Goal: Transaction & Acquisition: Purchase product/service

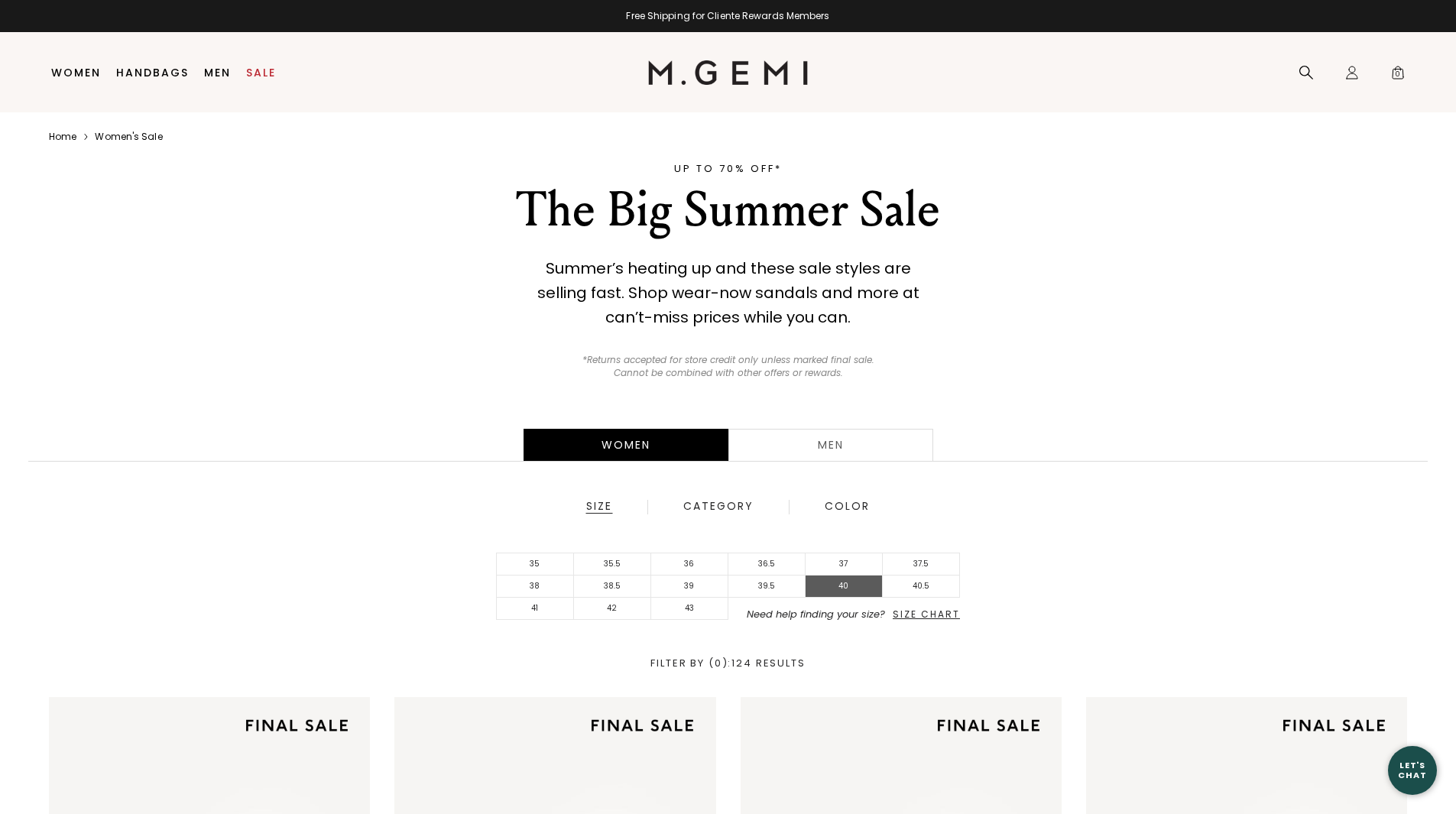
click at [834, 582] on li "40" at bounding box center [845, 586] width 77 height 22
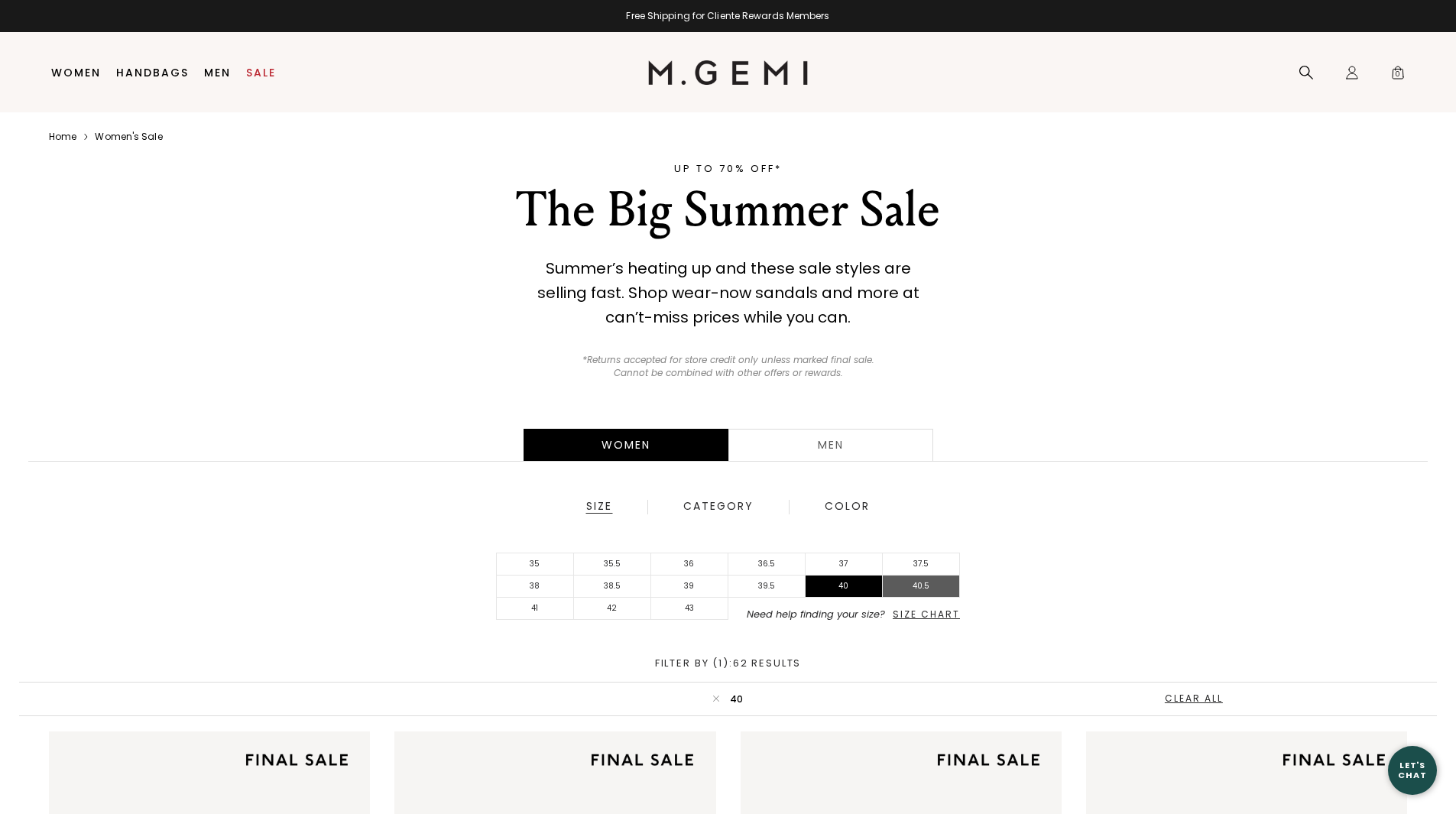
click at [915, 590] on li "40.5" at bounding box center [921, 586] width 77 height 22
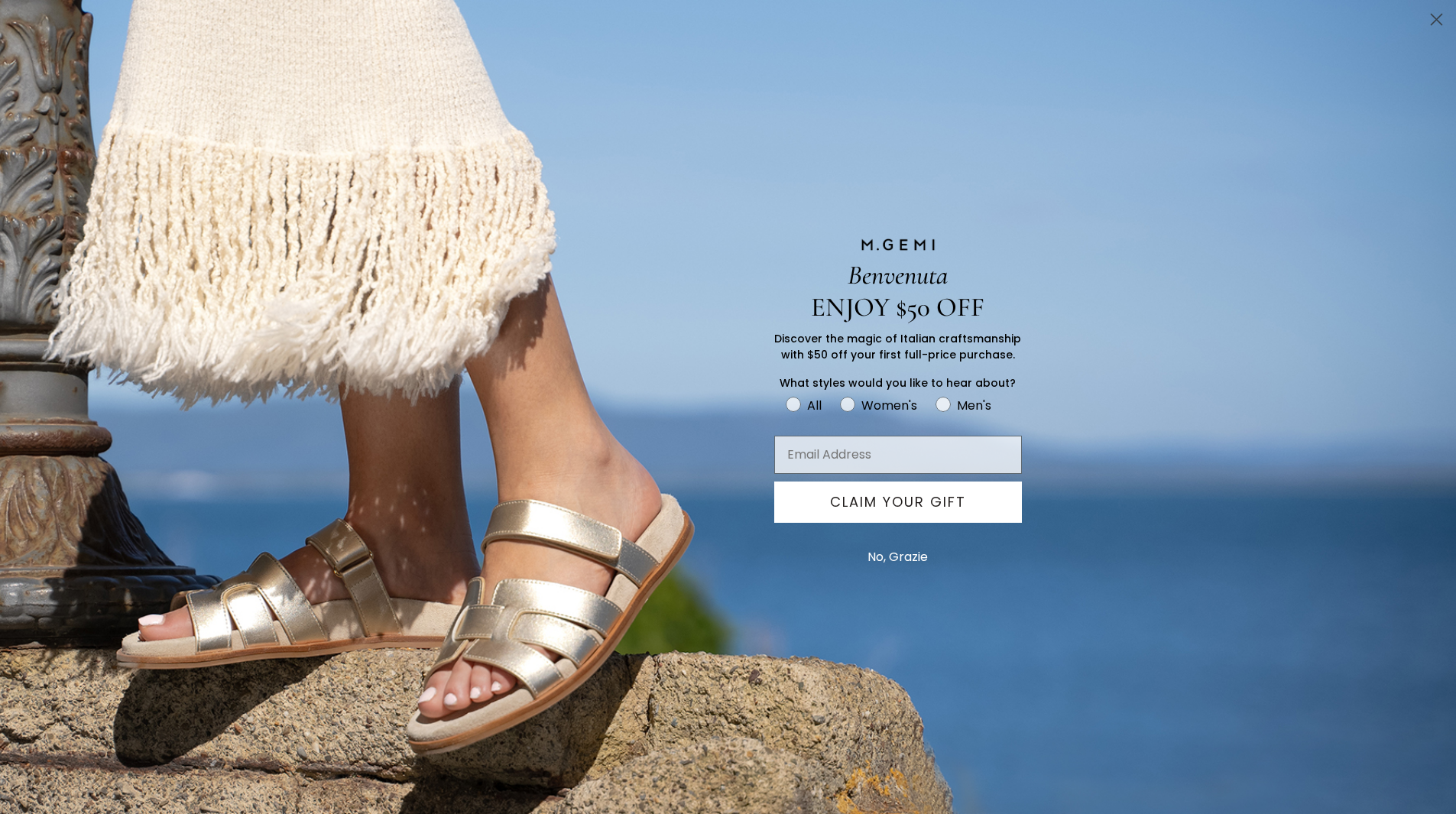
click at [916, 553] on button "No, Grazie" at bounding box center [897, 557] width 76 height 38
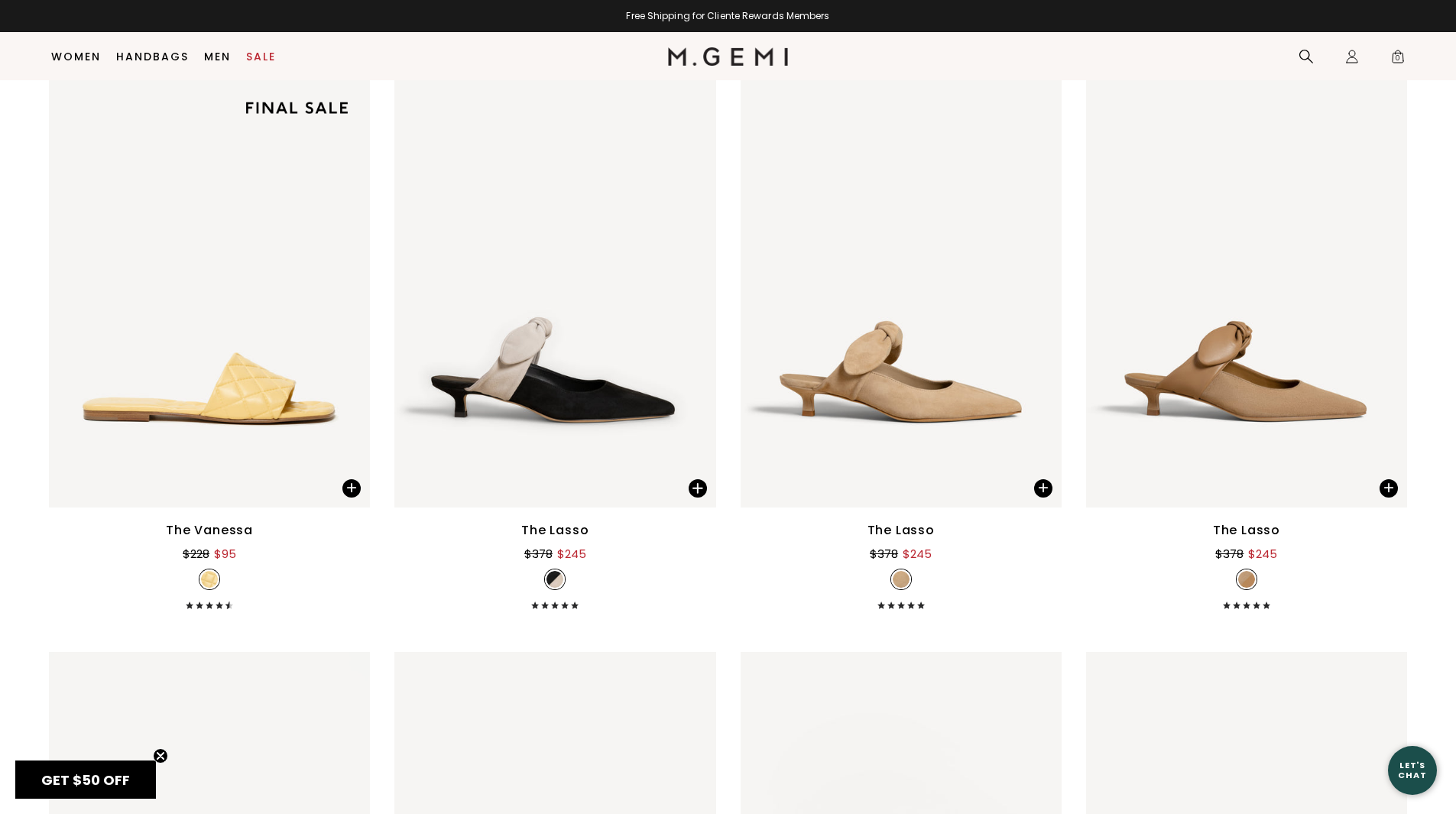
scroll to position [3476, 0]
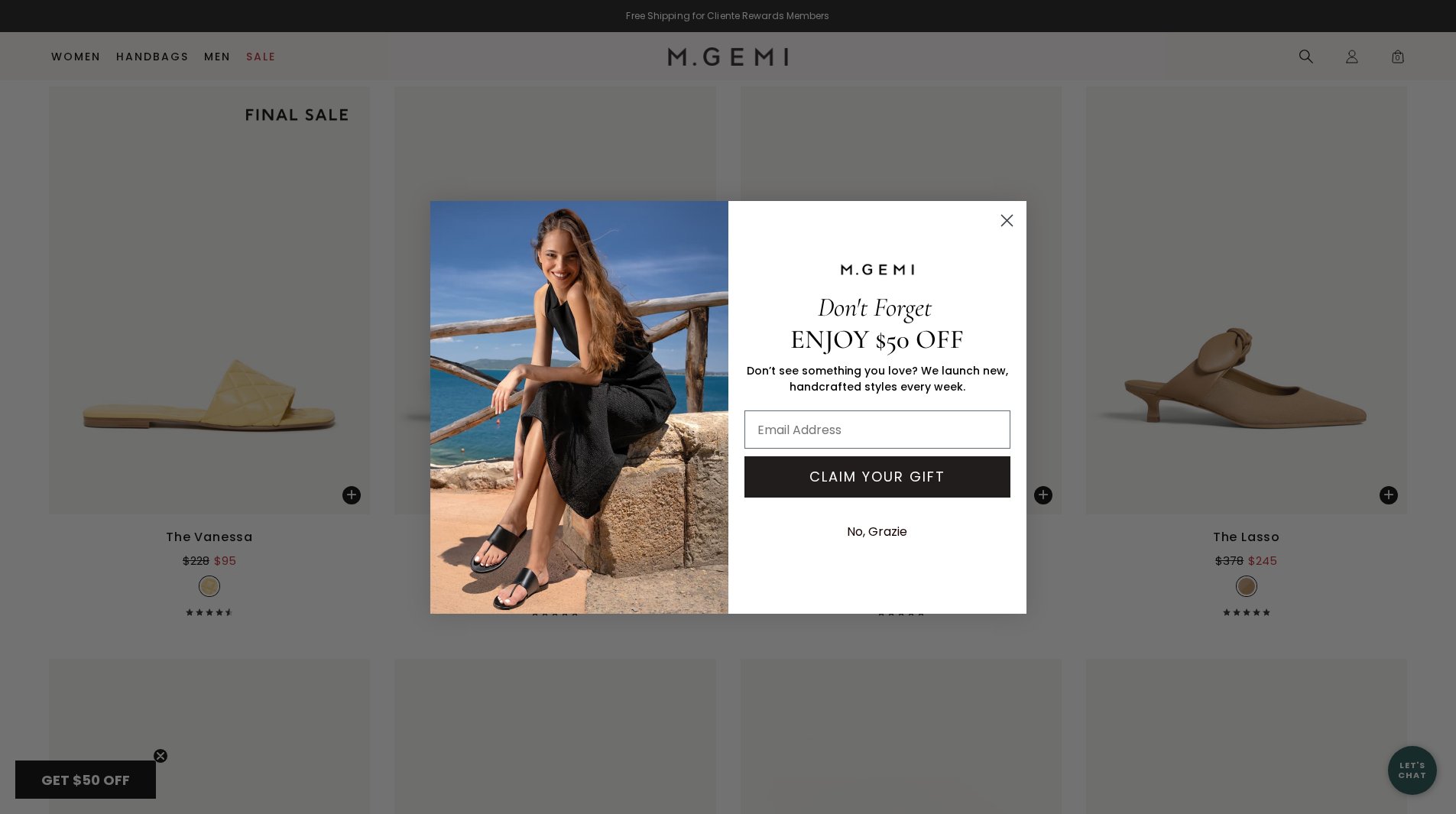
click at [1002, 212] on circle "Close dialog" at bounding box center [1006, 220] width 25 height 25
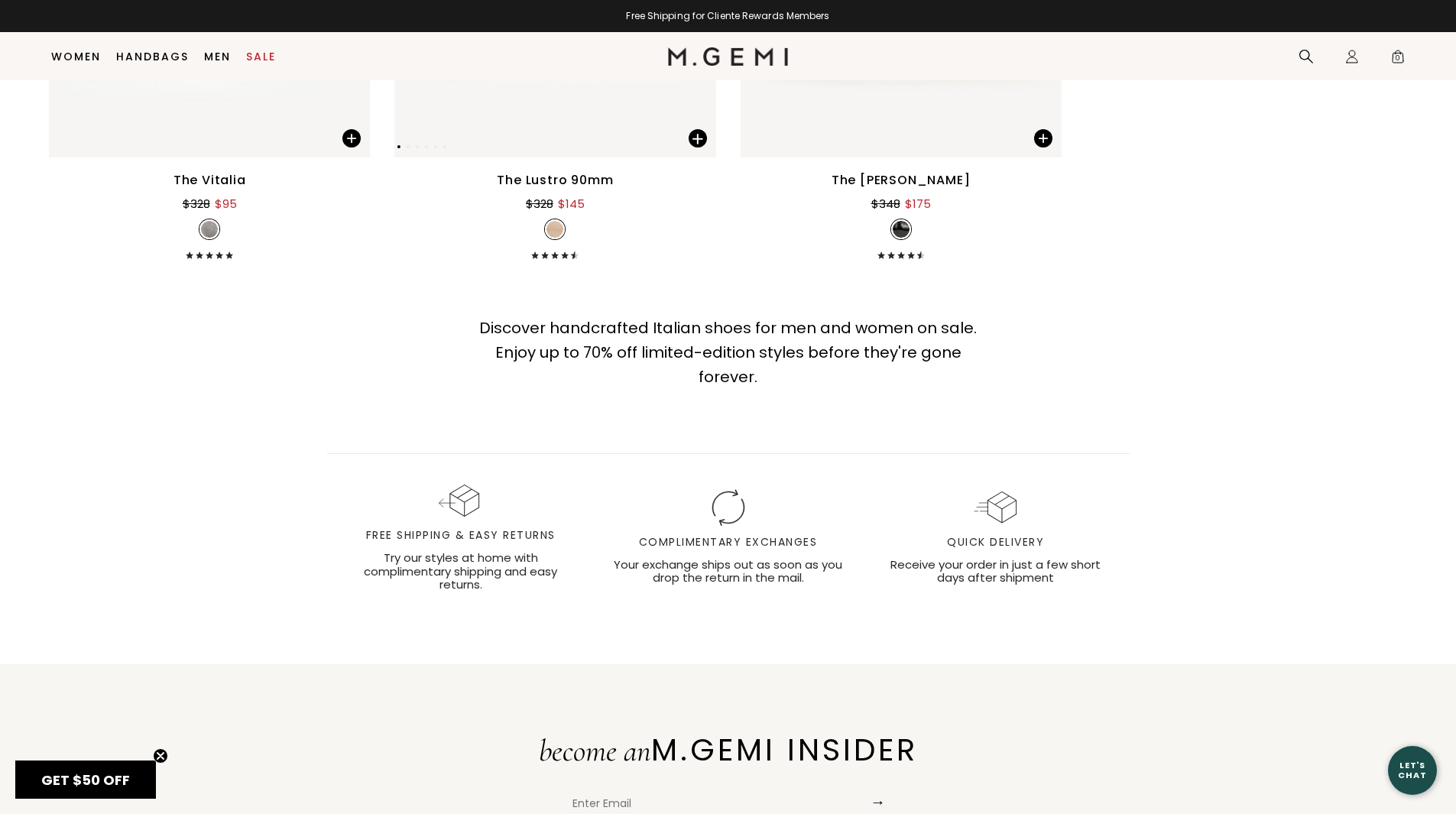
scroll to position [10708, 0]
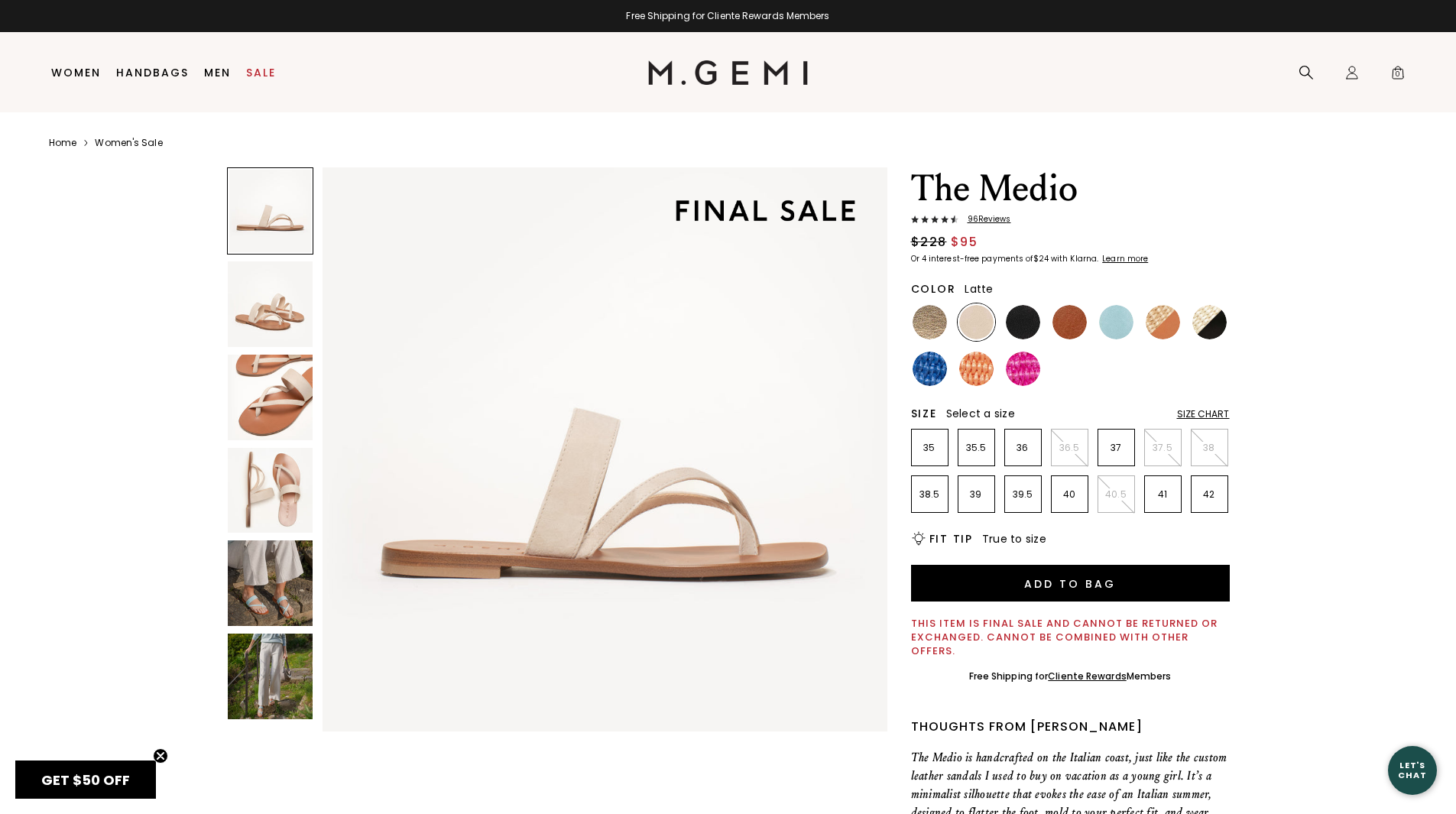
click at [265, 598] on img at bounding box center [270, 583] width 85 height 85
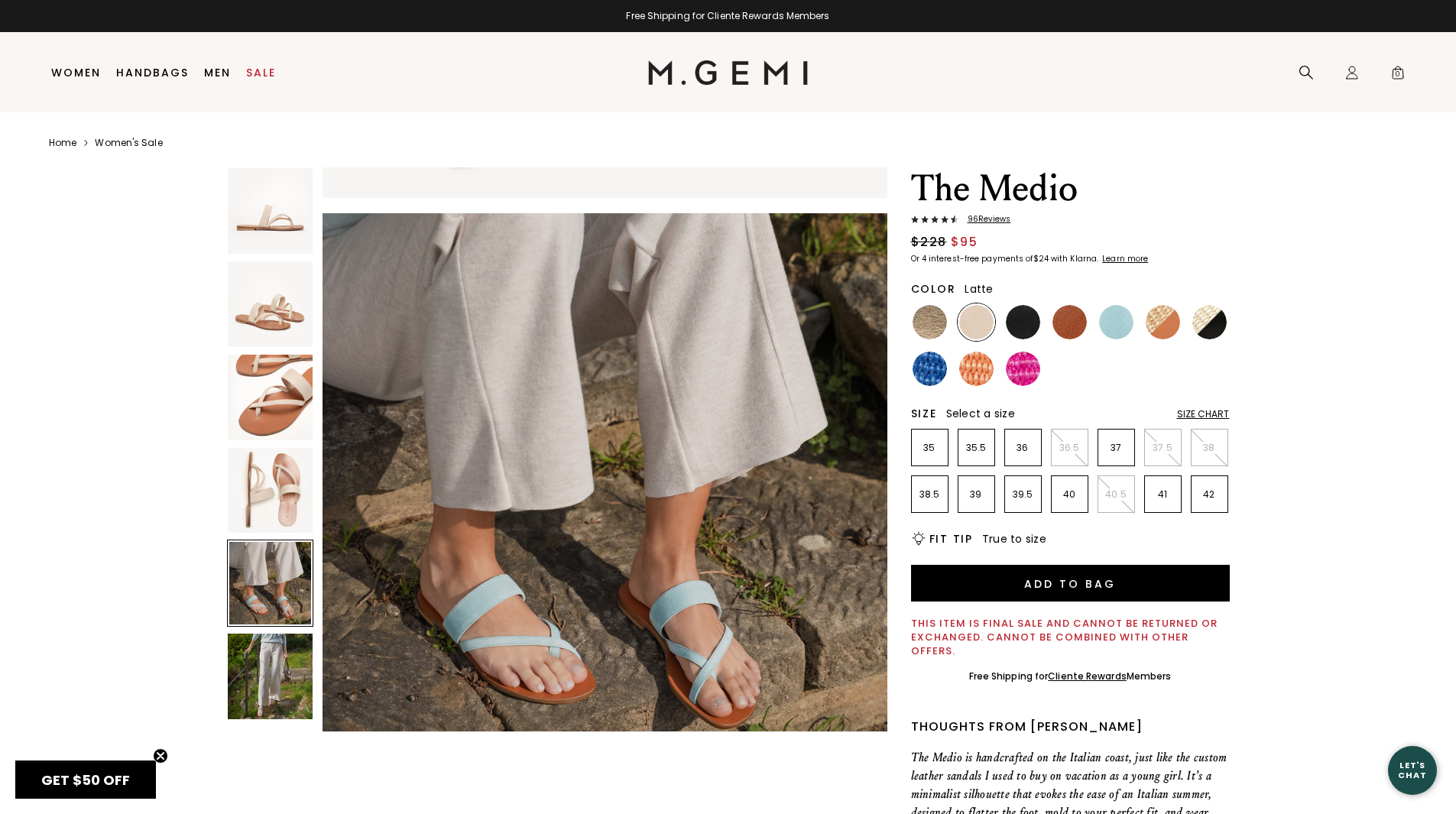
click at [268, 659] on img at bounding box center [270, 676] width 85 height 85
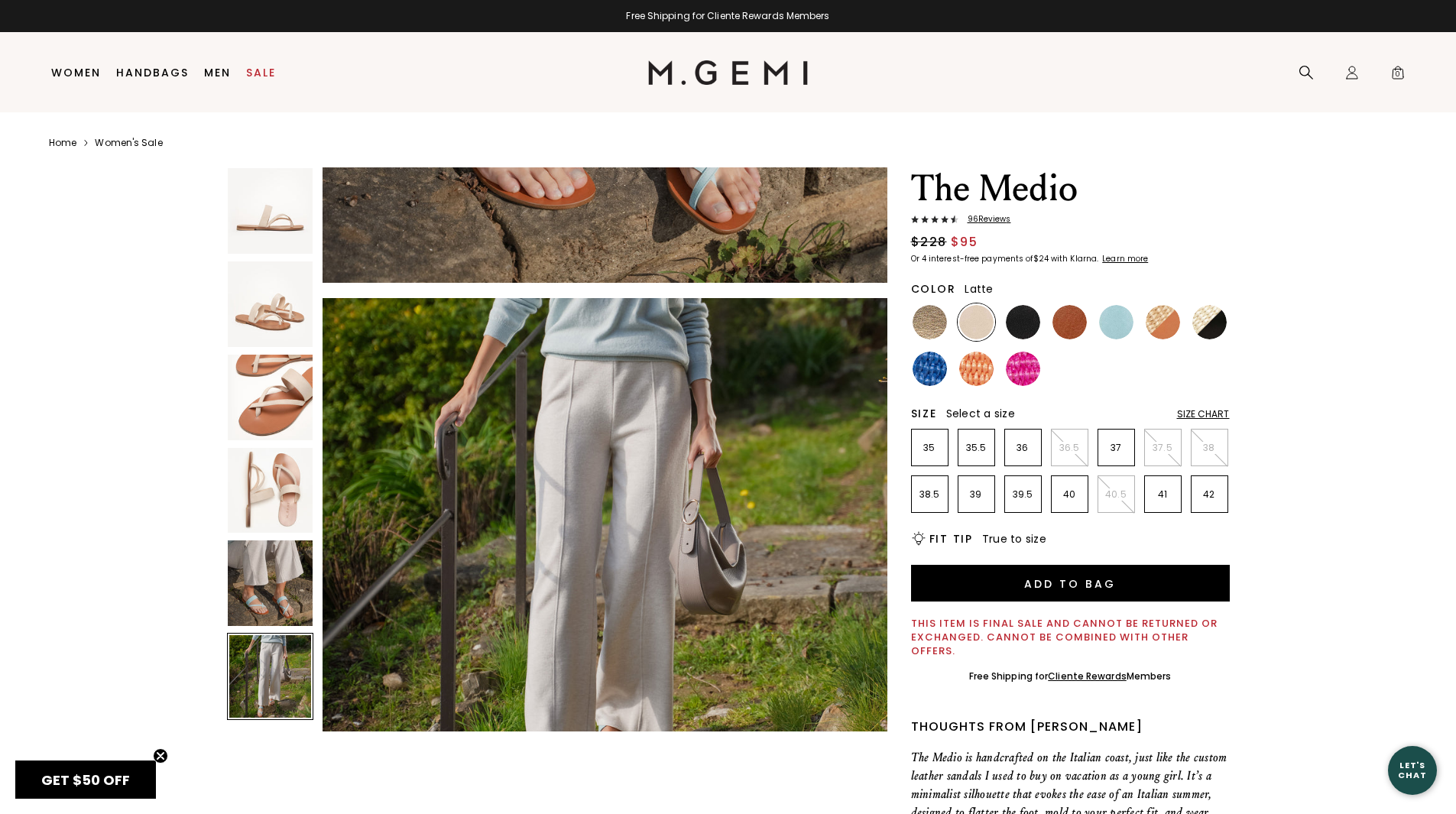
scroll to position [2841, 0]
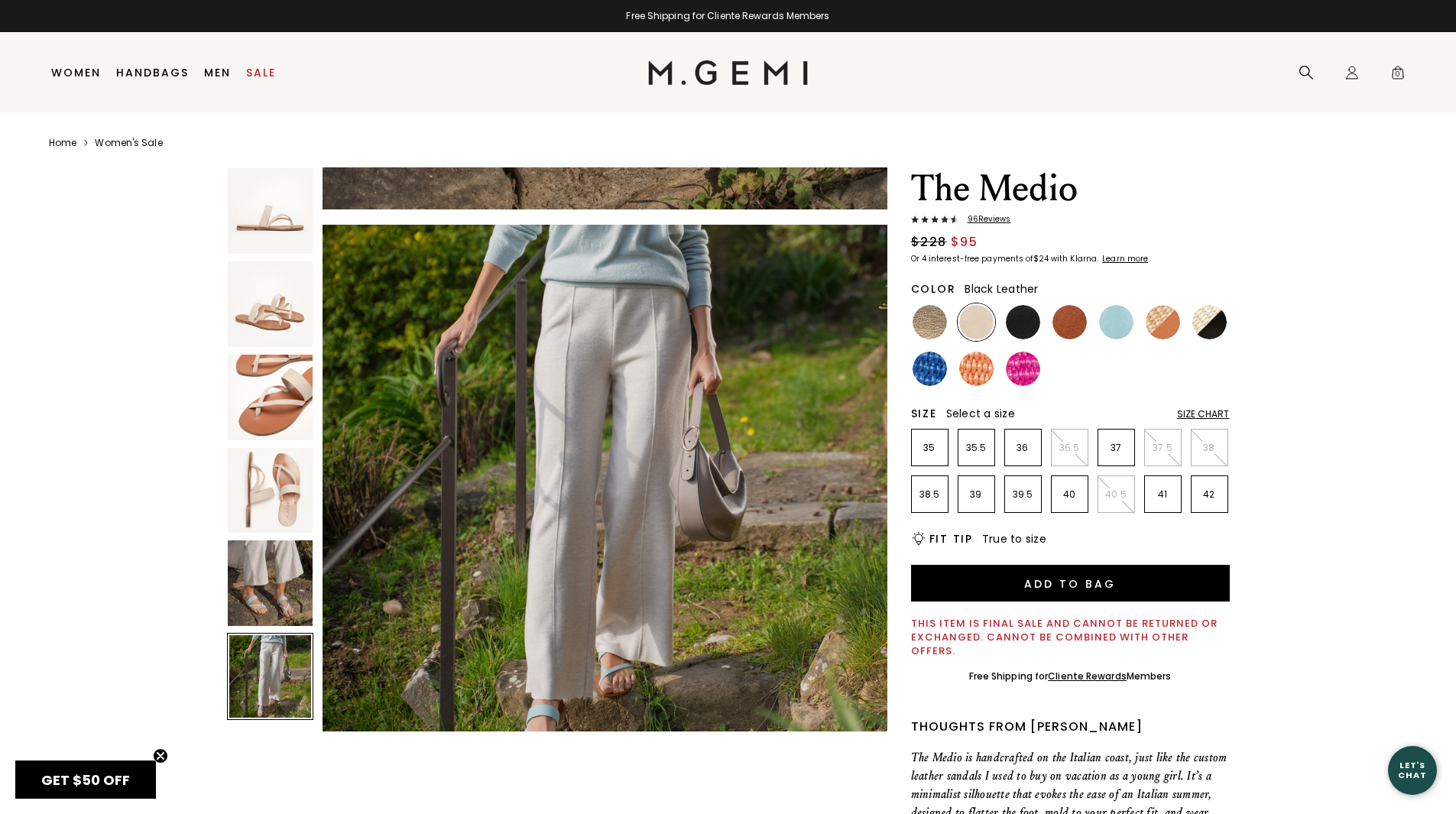
click at [1021, 318] on img at bounding box center [1023, 322] width 35 height 35
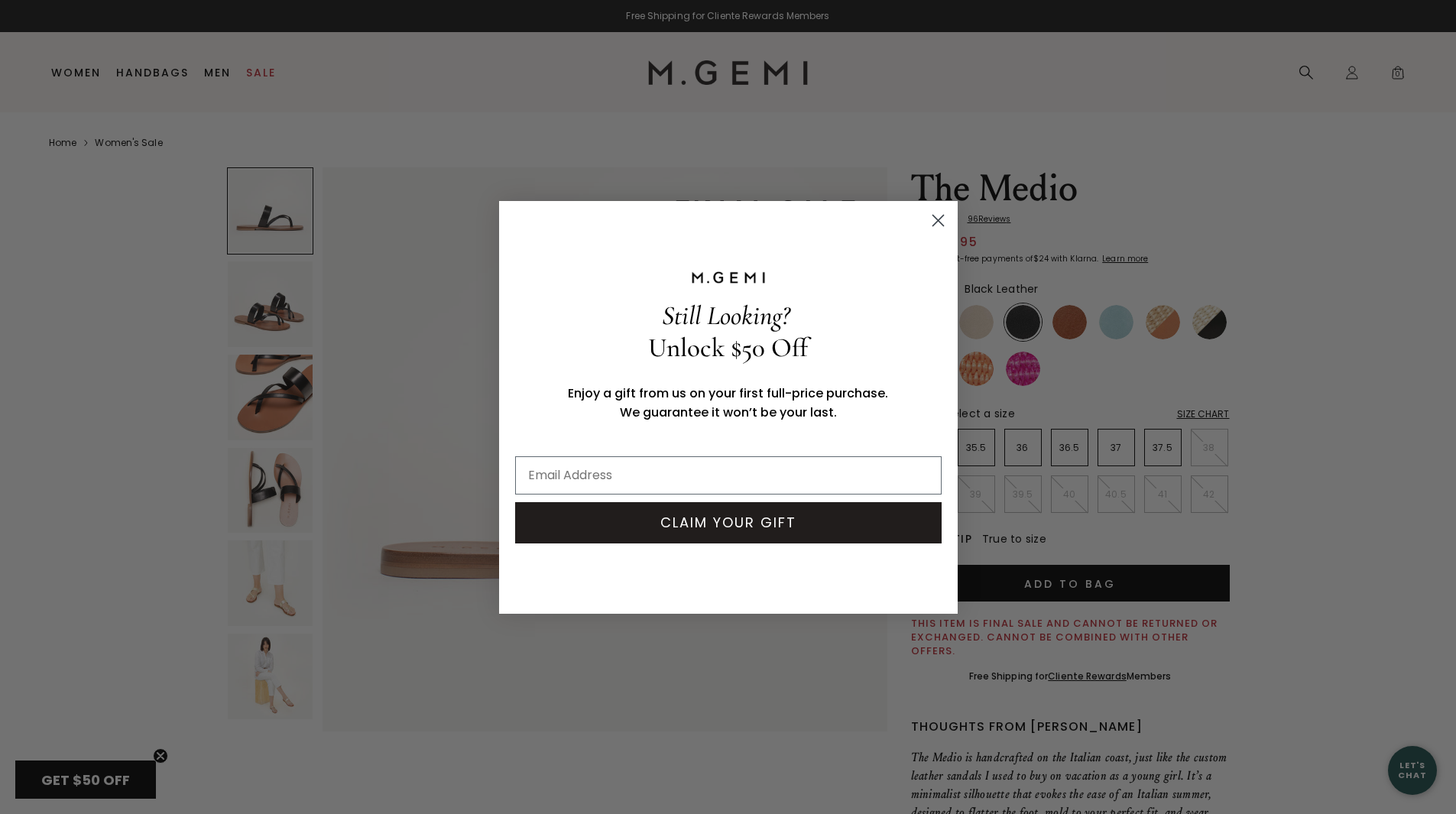
click at [944, 224] on circle "Close dialog" at bounding box center [938, 220] width 25 height 25
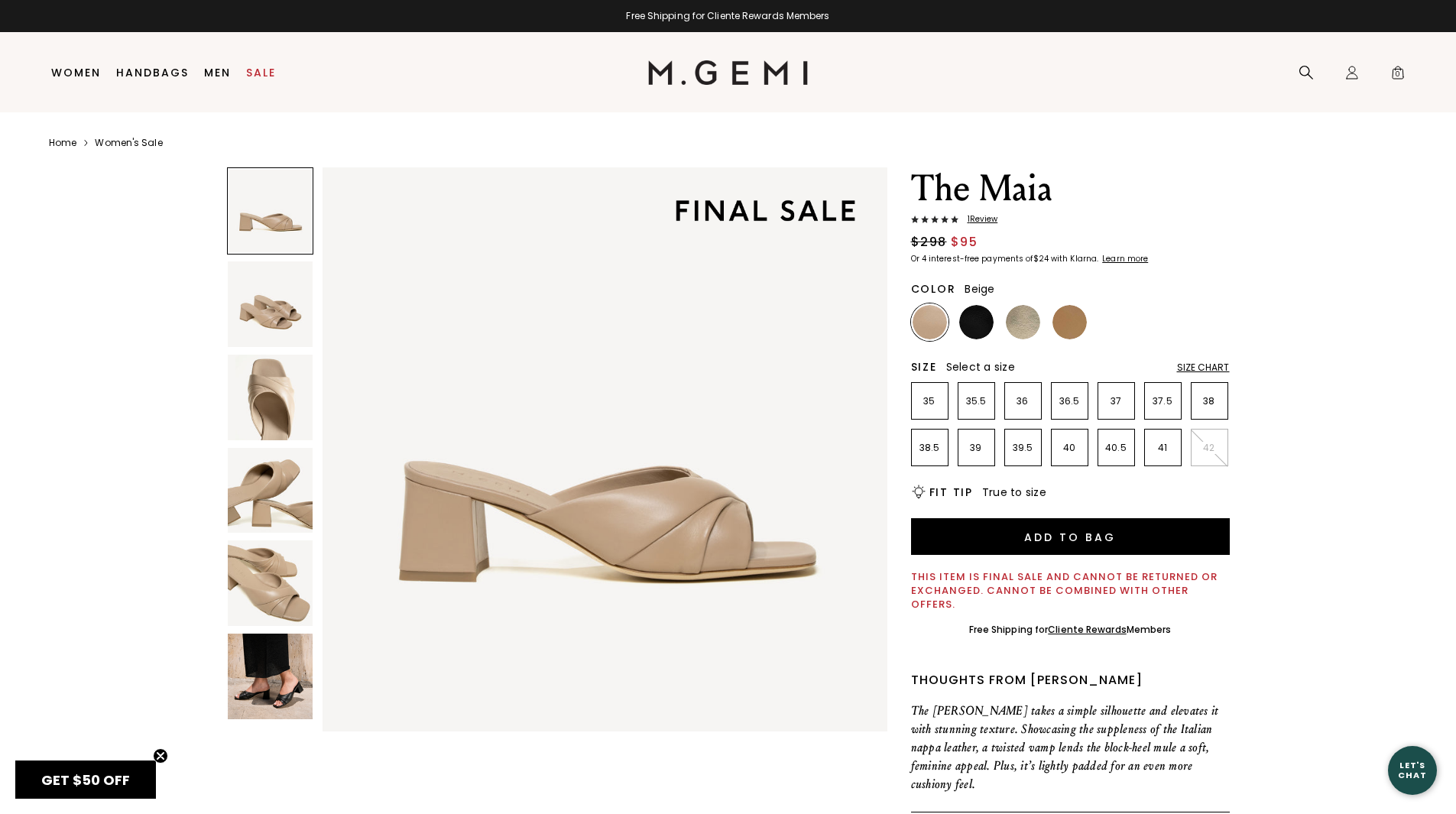
click at [267, 658] on img at bounding box center [270, 676] width 85 height 85
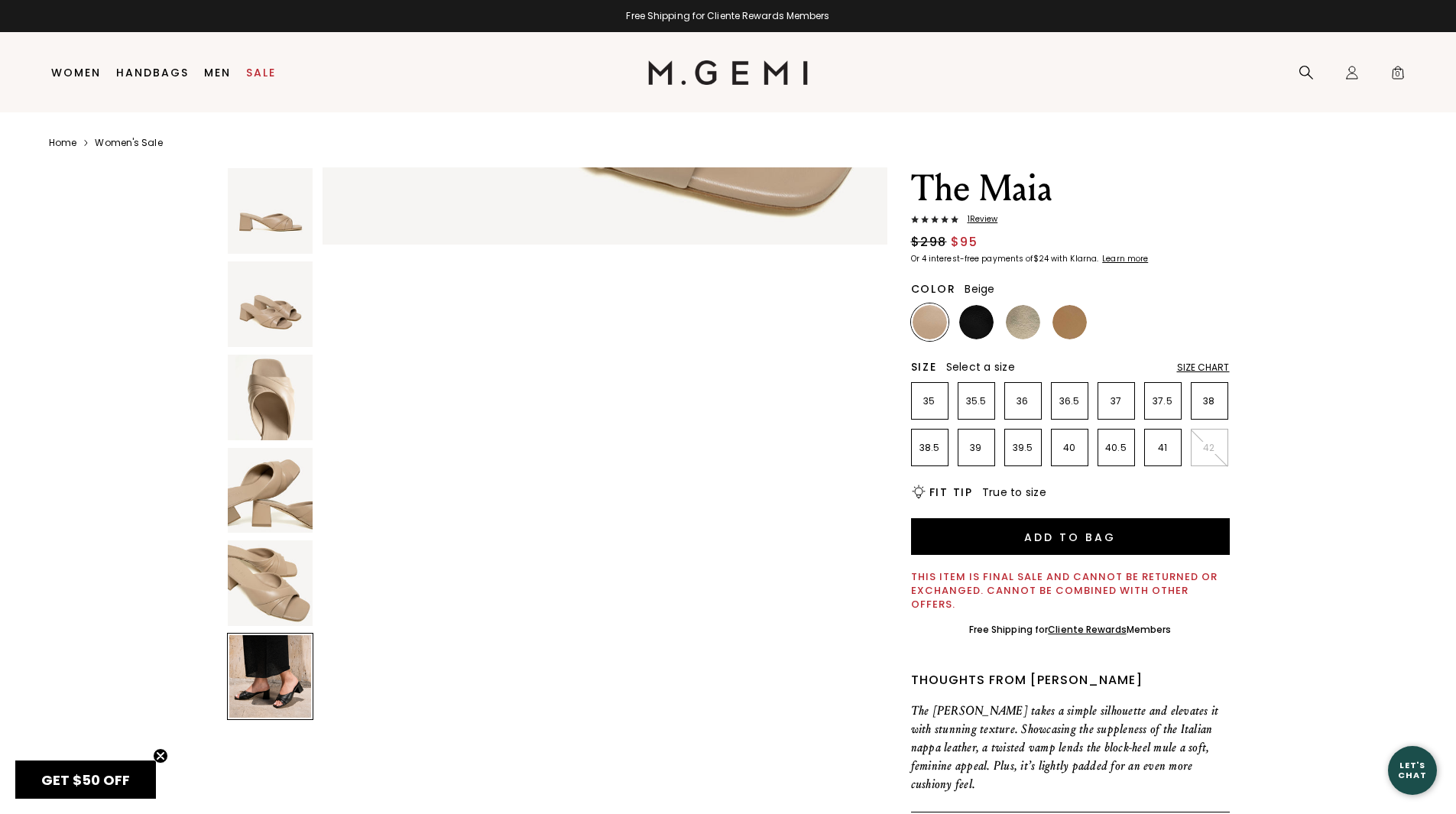
scroll to position [2841, 0]
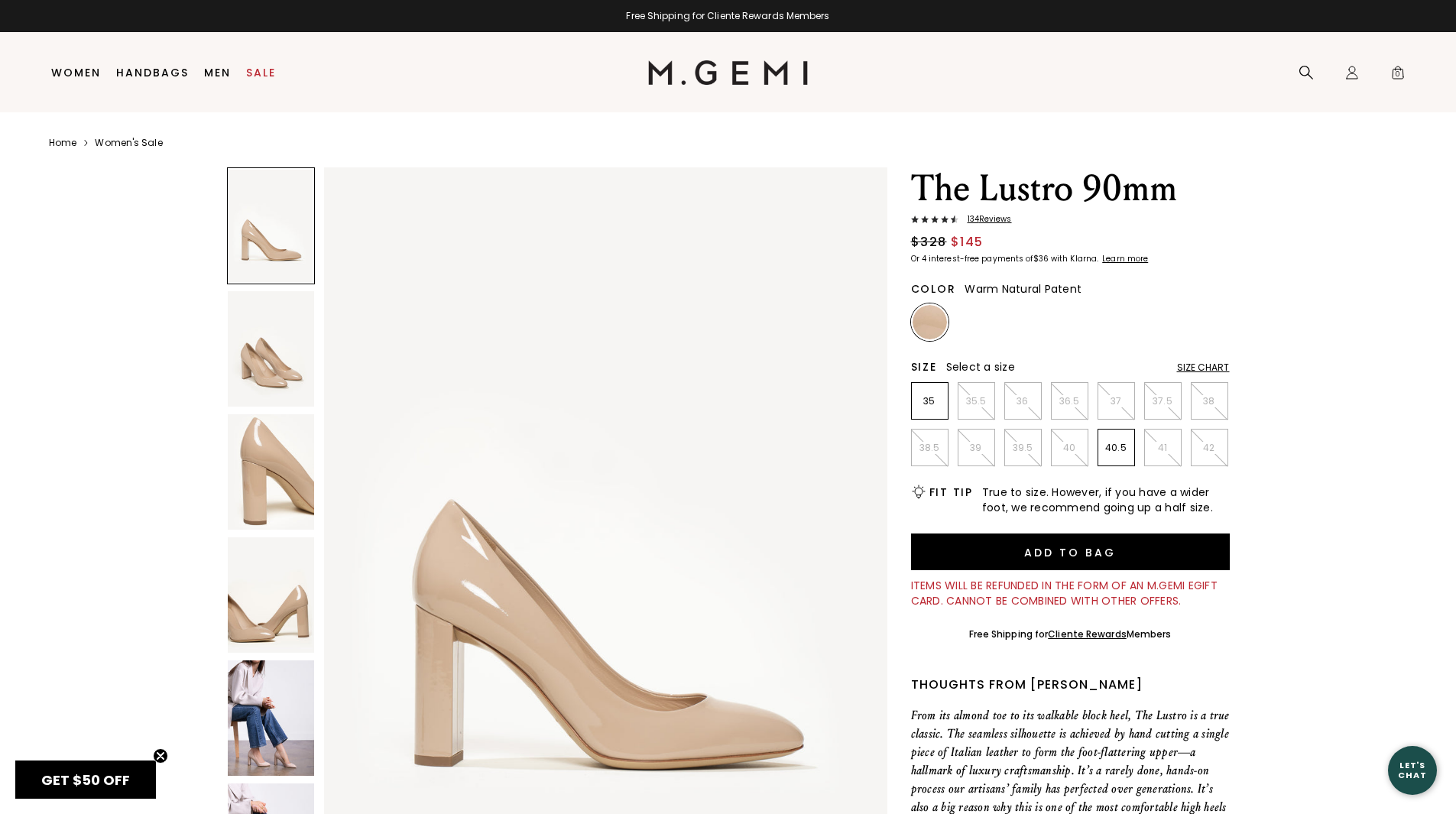
click at [263, 722] on img at bounding box center [270, 718] width 86 height 115
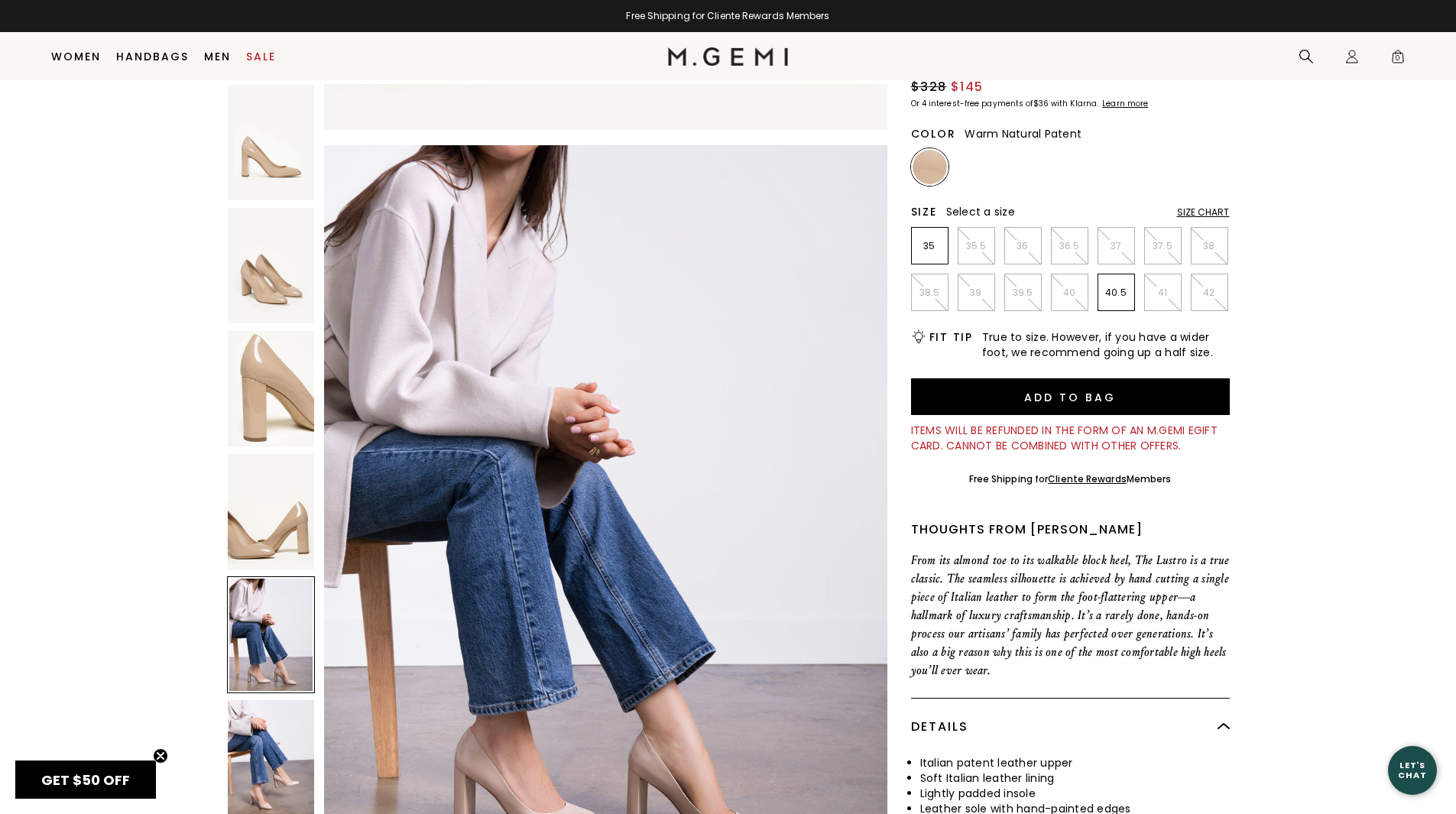
scroll to position [121, 0]
click at [262, 778] on img at bounding box center [270, 758] width 86 height 115
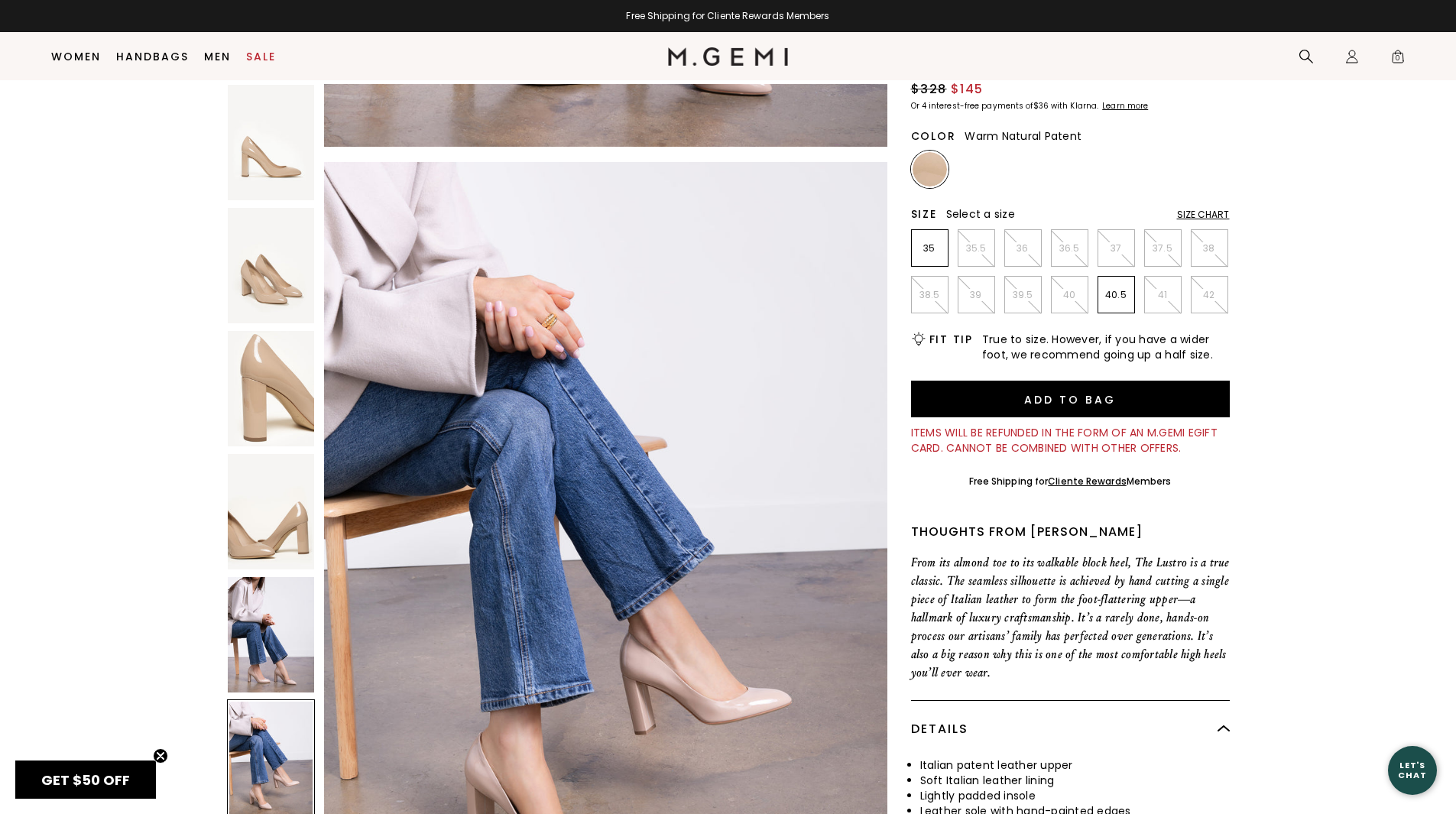
scroll to position [3755, 0]
click at [269, 623] on img at bounding box center [270, 635] width 86 height 115
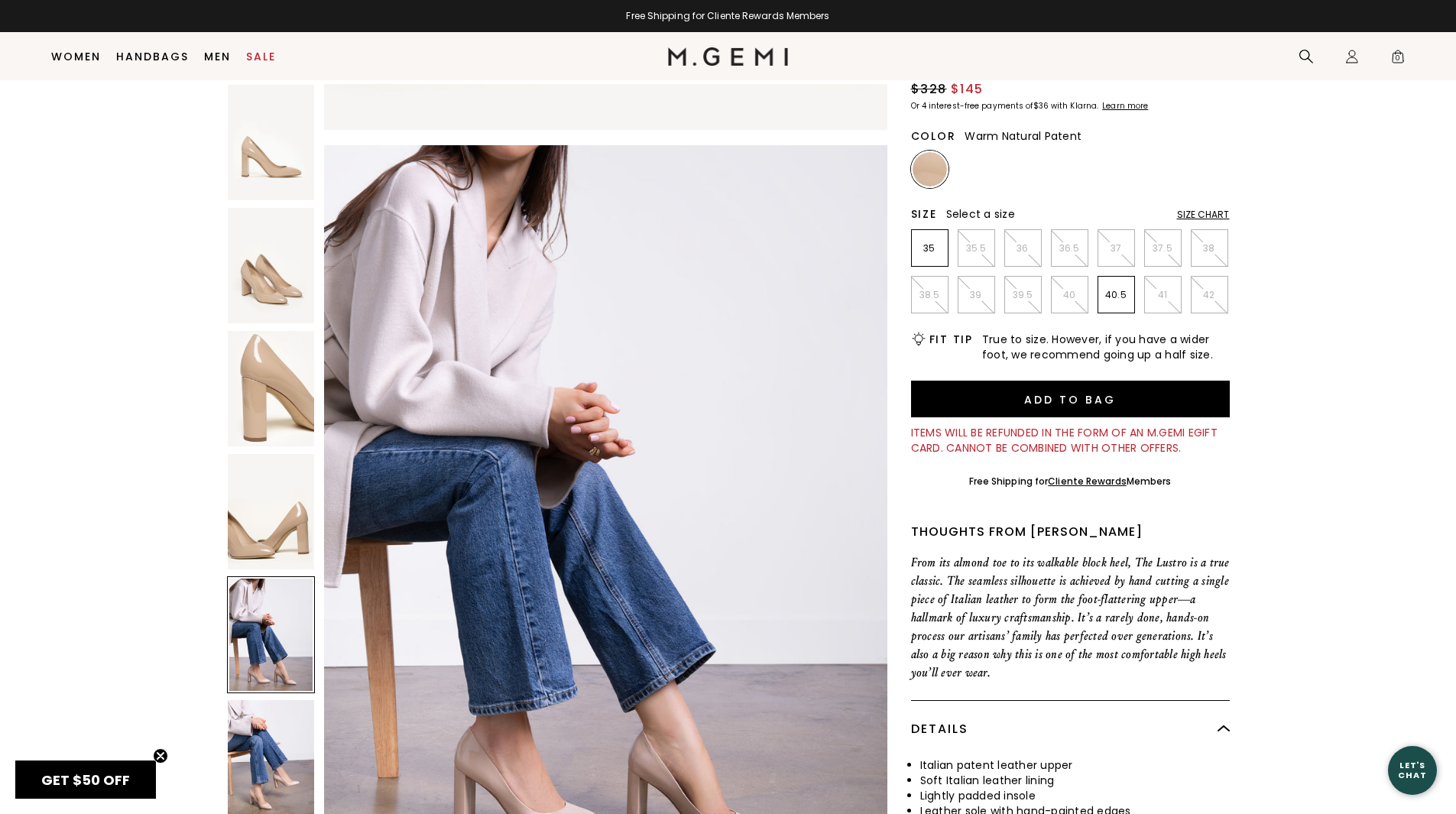
click at [251, 477] on img at bounding box center [270, 512] width 86 height 115
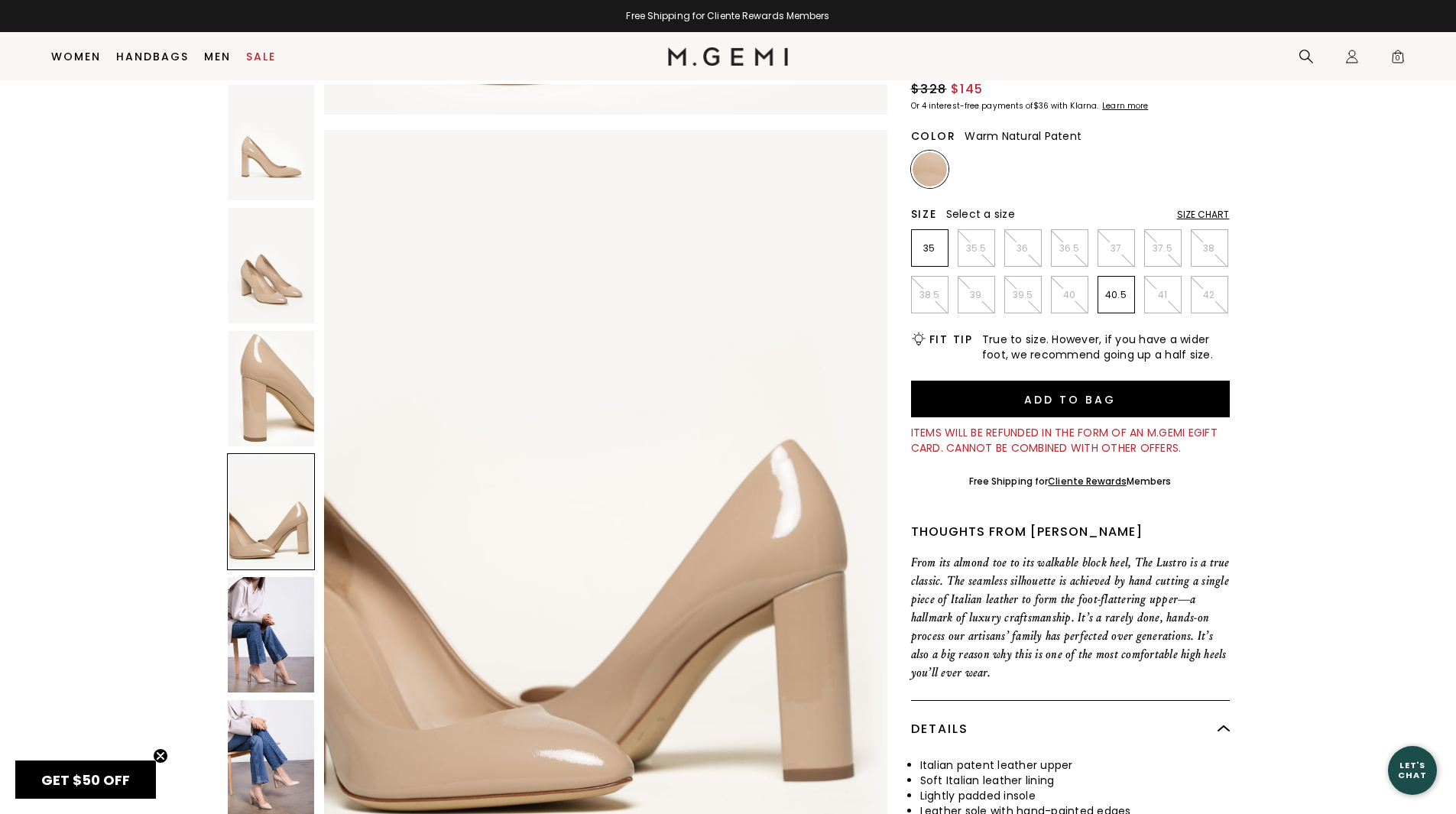
click at [265, 349] on img at bounding box center [270, 389] width 86 height 115
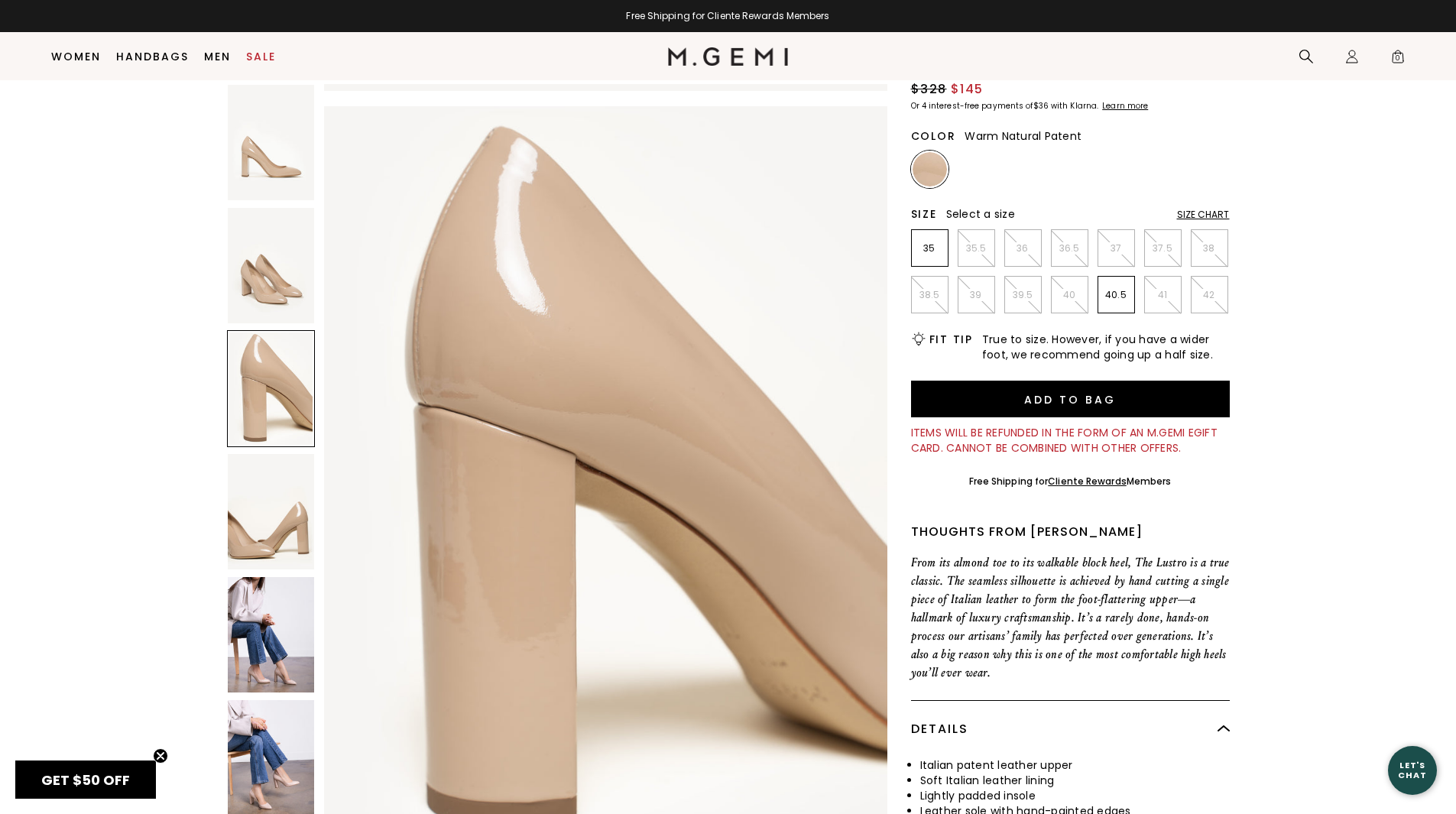
scroll to position [1502, 0]
